Goal: Task Accomplishment & Management: Manage account settings

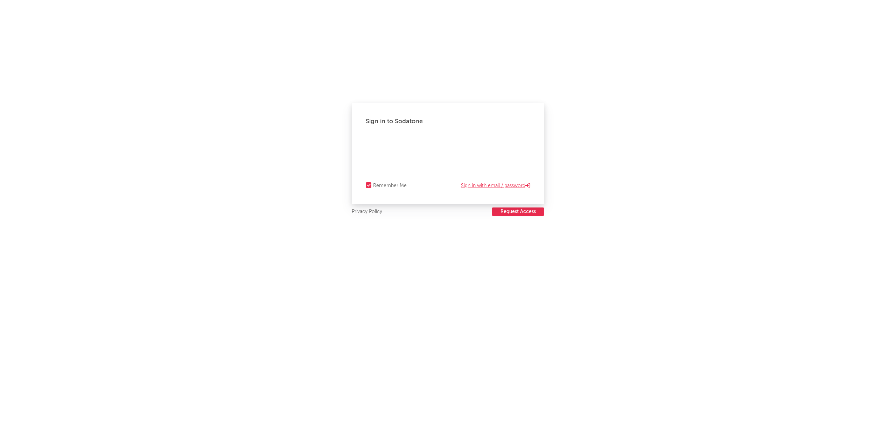
select select "recorded_music"
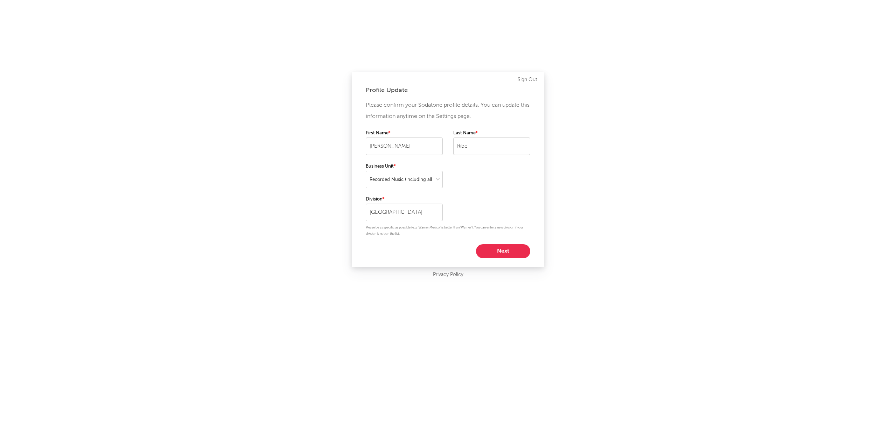
click at [490, 244] on div "Next" at bounding box center [448, 251] width 165 height 14
click at [497, 253] on button "Next" at bounding box center [503, 251] width 54 height 14
select select "other"
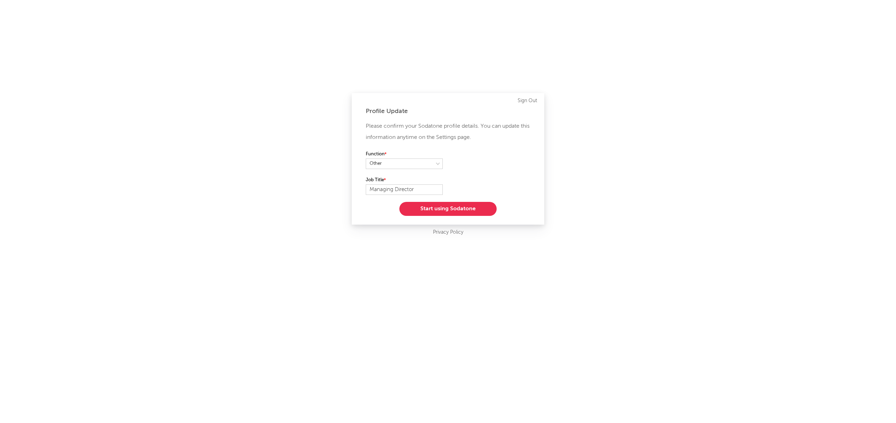
click at [453, 210] on button "Start using Sodatone" at bounding box center [447, 209] width 97 height 14
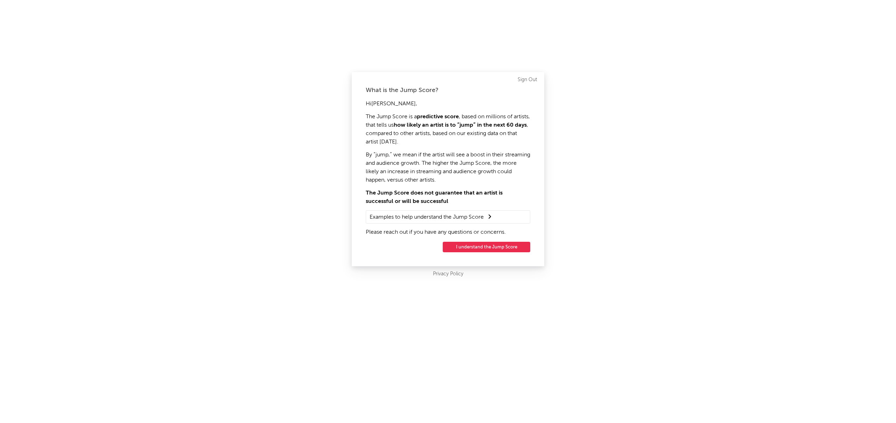
click at [485, 249] on button "I understand the Jump Score" at bounding box center [487, 247] width 88 height 11
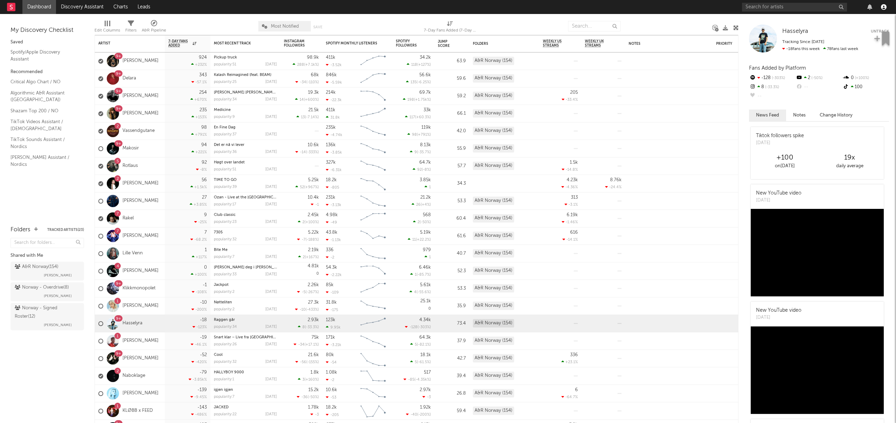
click at [884, 7] on icon "button" at bounding box center [884, 7] width 6 height 6
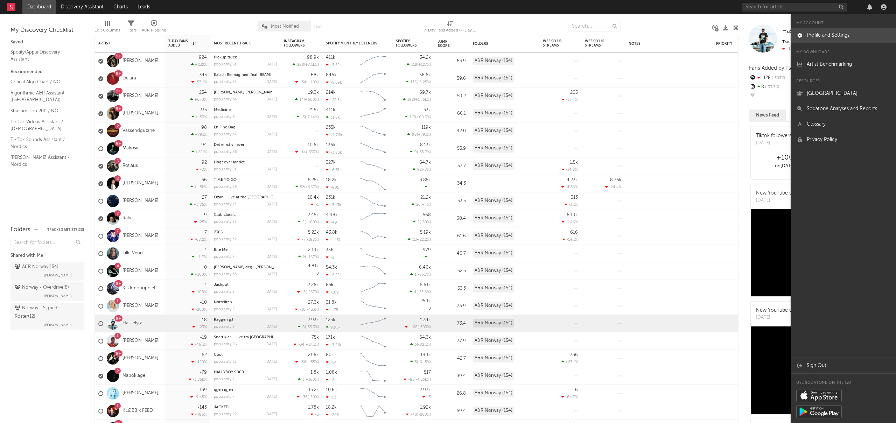
click at [831, 37] on link "Profile and Settings" at bounding box center [843, 35] width 105 height 15
select select "recorded_music"
select select "other"
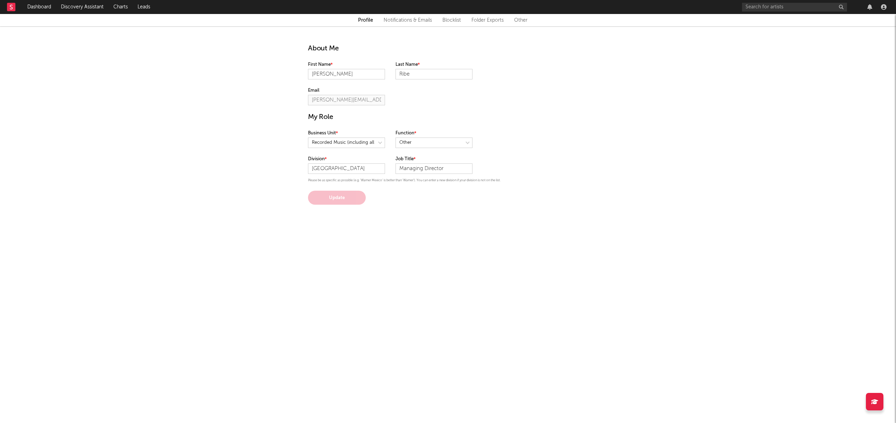
click at [407, 21] on link "Notifications & Emails" at bounding box center [408, 20] width 48 height 8
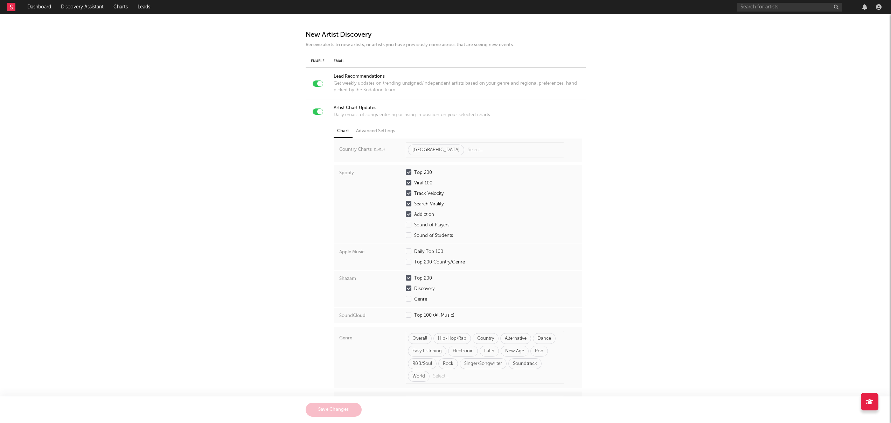
scroll to position [23, 0]
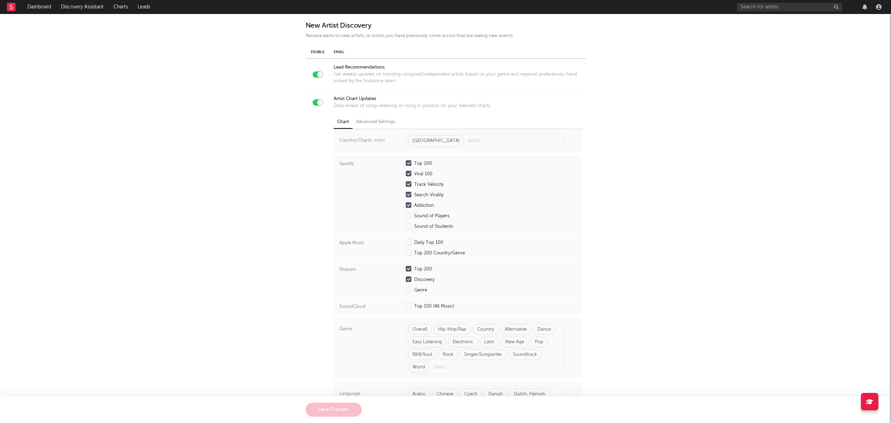
click at [315, 101] on div at bounding box center [318, 102] width 11 height 6
checkbox input "false"
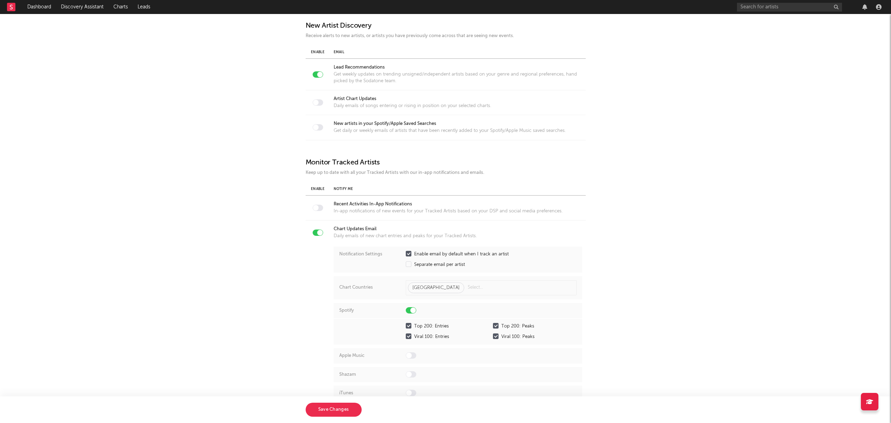
click at [315, 230] on div at bounding box center [318, 233] width 11 height 6
checkbox input "false"
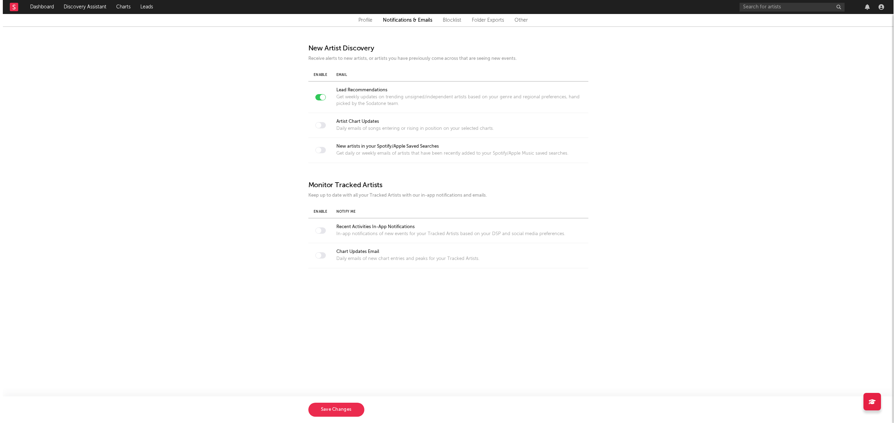
scroll to position [0, 0]
click at [333, 410] on button "Save Changes" at bounding box center [336, 410] width 56 height 14
